Goal: Information Seeking & Learning: Learn about a topic

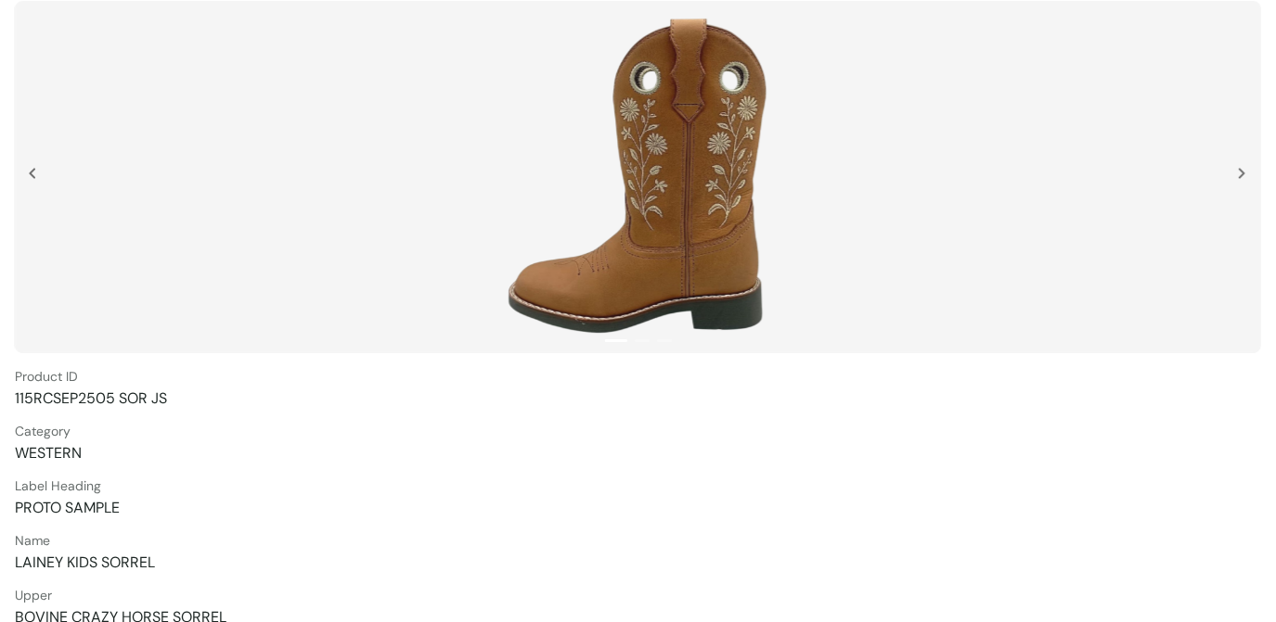
scroll to position [252, 0]
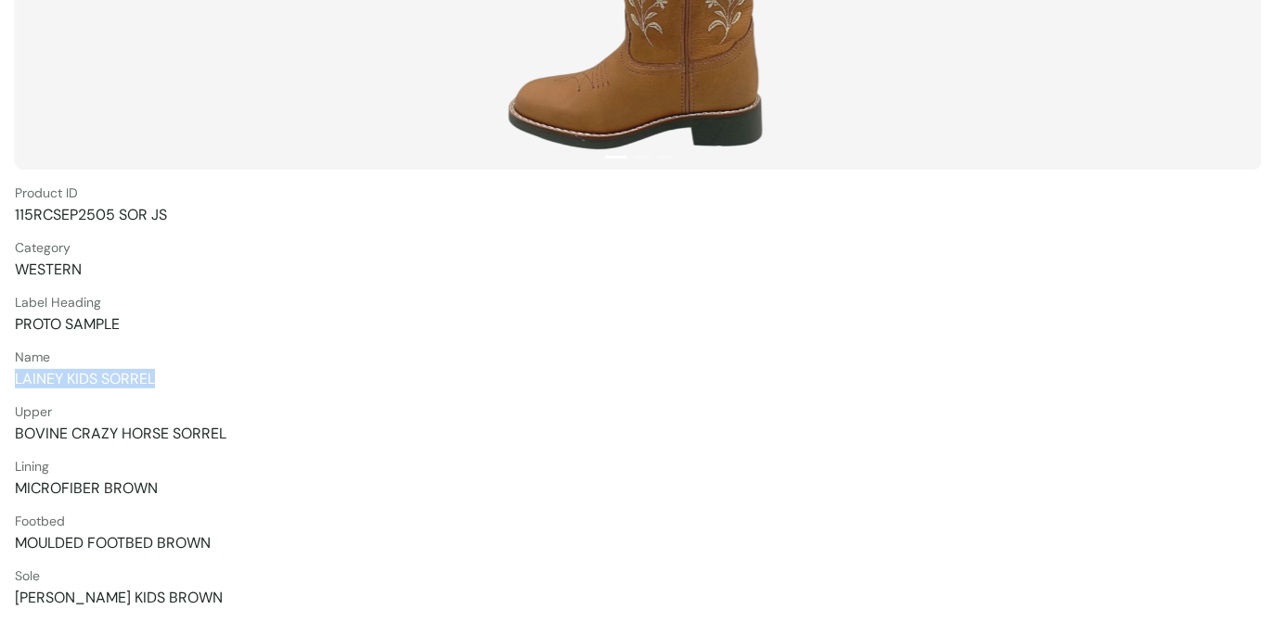
drag, startPoint x: 16, startPoint y: 378, endPoint x: 152, endPoint y: 378, distance: 136.4
click at [152, 378] on span "LAINEY KIDS SORREL" at bounding box center [638, 378] width 1246 height 19
copy span "LAINEY KIDS SORREL"
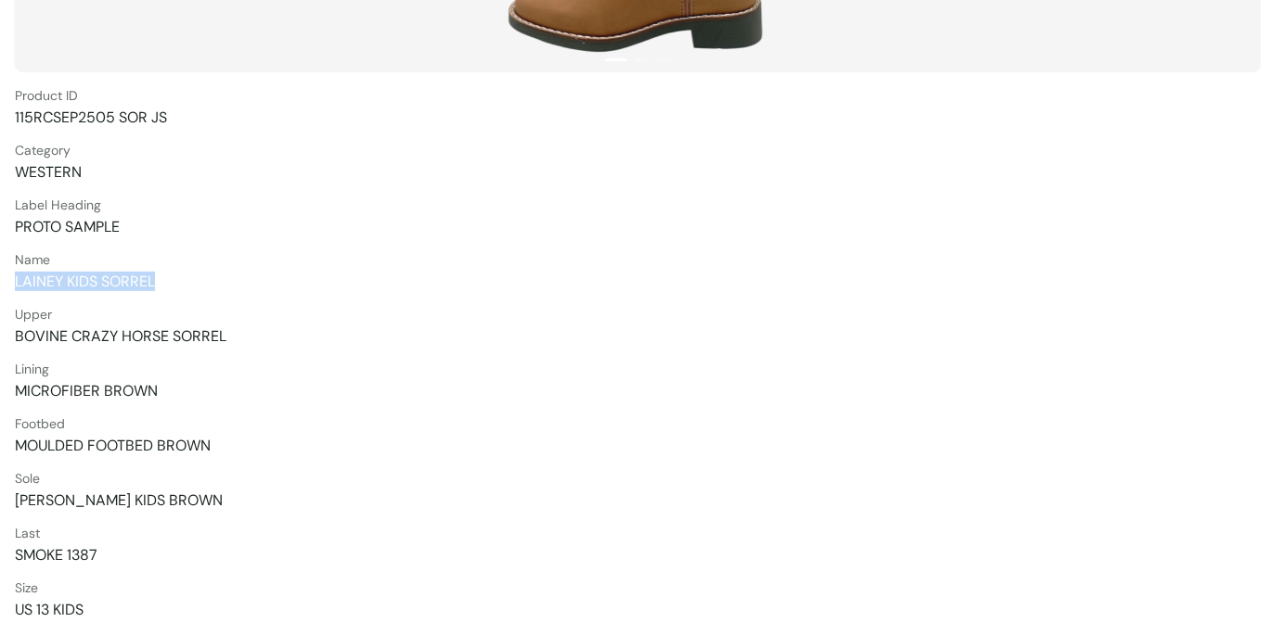
scroll to position [337, 0]
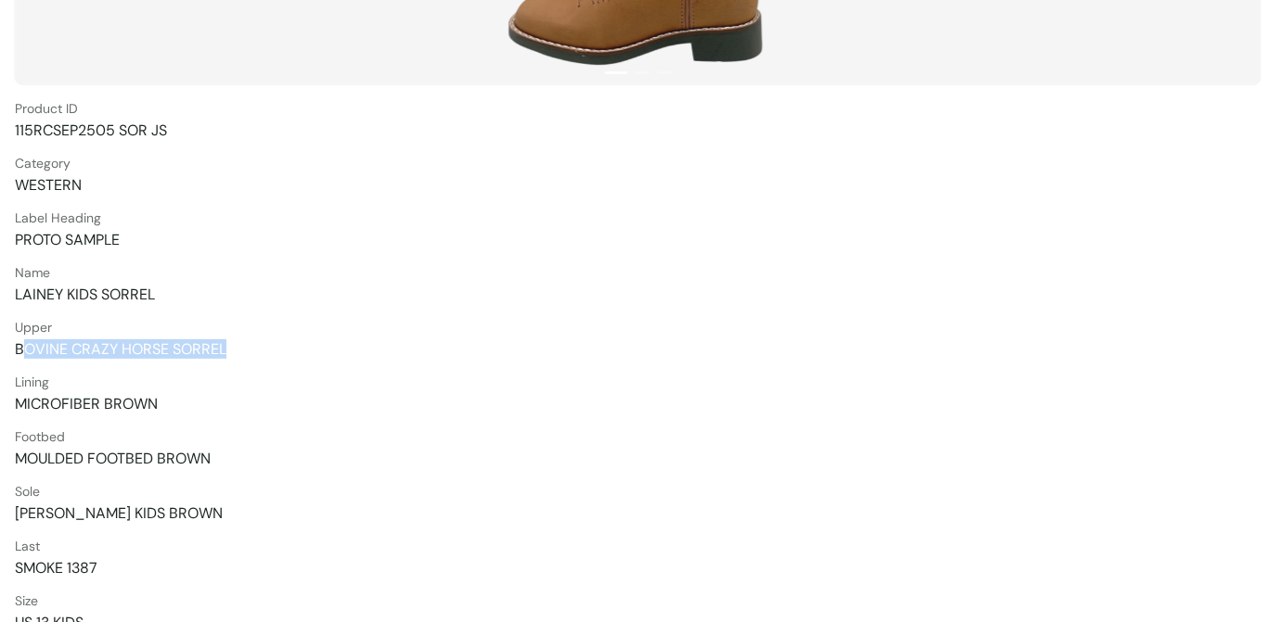
drag, startPoint x: 96, startPoint y: 347, endPoint x: 238, endPoint y: 347, distance: 141.9
click at [238, 347] on span "BOVINE CRAZY HORSE SORREL" at bounding box center [638, 349] width 1246 height 19
drag, startPoint x: 238, startPoint y: 347, endPoint x: 49, endPoint y: 361, distance: 189.8
click at [58, 361] on div "1 2 3 Product ID 115RCSEP2505 SOR JS Category WESTERN Label Heading PROTO SAMPL…" at bounding box center [638, 210] width 1246 height 955
drag, startPoint x: 17, startPoint y: 350, endPoint x: 223, endPoint y: 345, distance: 206.0
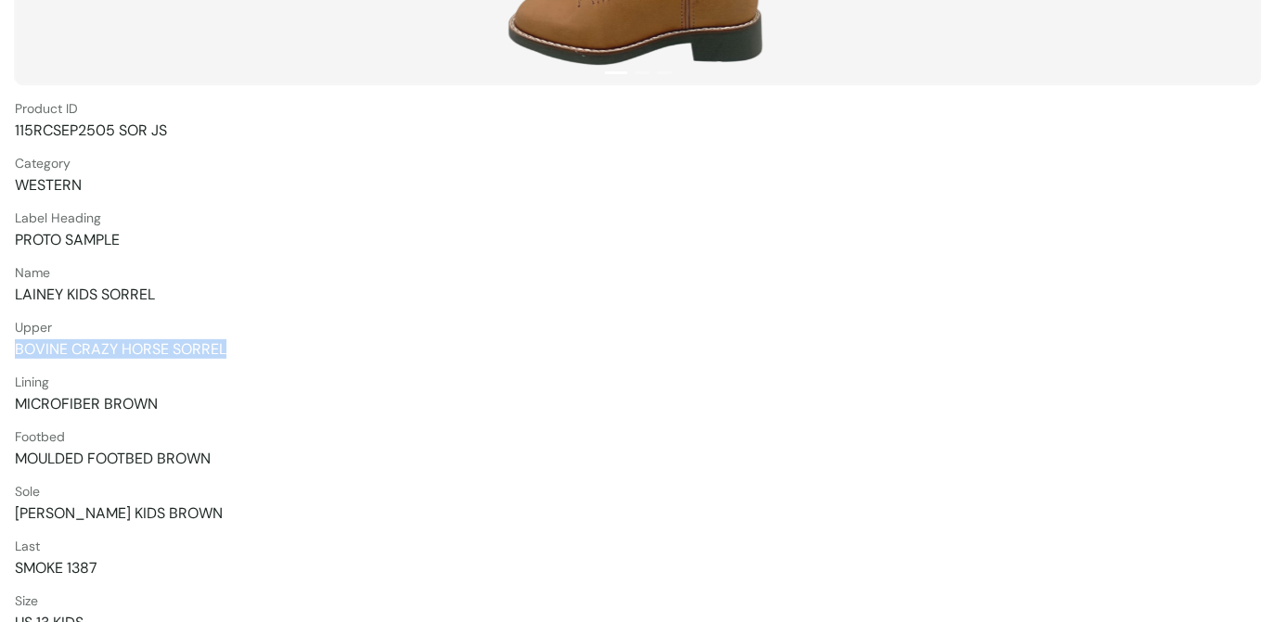
click at [223, 345] on span "BOVINE CRAZY HORSE SORREL" at bounding box center [638, 349] width 1246 height 19
copy span "BOVINE CRAZY HORSE SORREL"
